Goal: Information Seeking & Learning: Learn about a topic

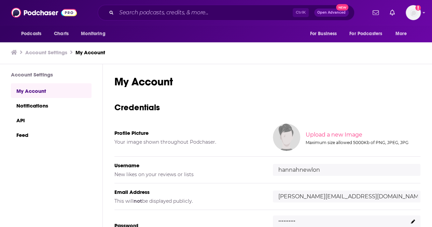
click at [151, 6] on div "Ctrl K Open Advanced New" at bounding box center [226, 13] width 257 height 16
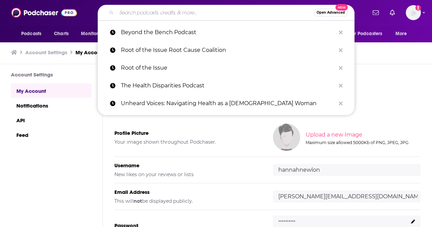
click at [153, 9] on input "Search podcasts, credits, & more..." at bounding box center [214, 12] width 197 height 11
paste input "[PERSON_NAME] Secrets of Adulthood"
type input "[PERSON_NAME] Secrets of Adulthood"
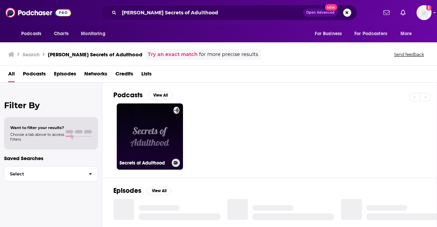
click at [149, 132] on link "Secrets of Adulthood" at bounding box center [150, 136] width 66 height 66
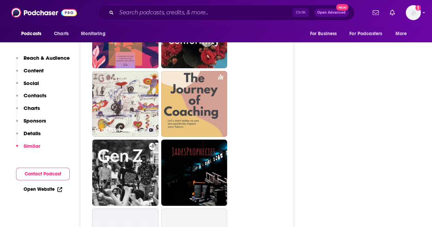
scroll to position [1071, 0]
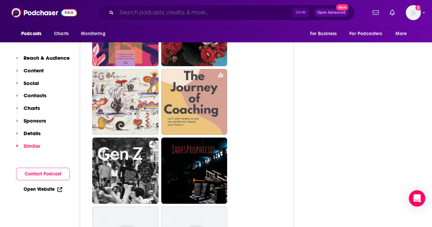
click at [143, 14] on input "Search podcasts, credits, & more..." at bounding box center [204, 12] width 176 height 11
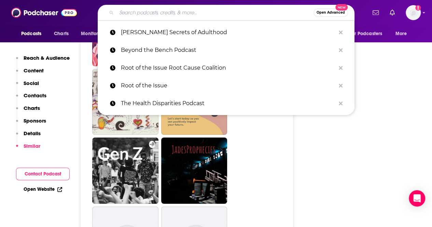
paste input "Extraordinary Moms Podcast"
type input "Extraordinary Moms Podcast"
